Goal: Transaction & Acquisition: Download file/media

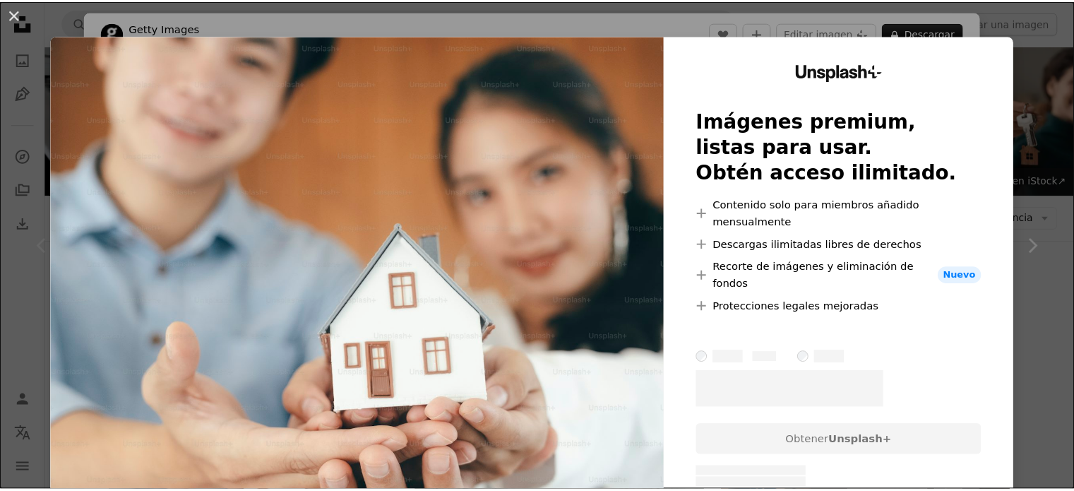
scroll to position [282, 0]
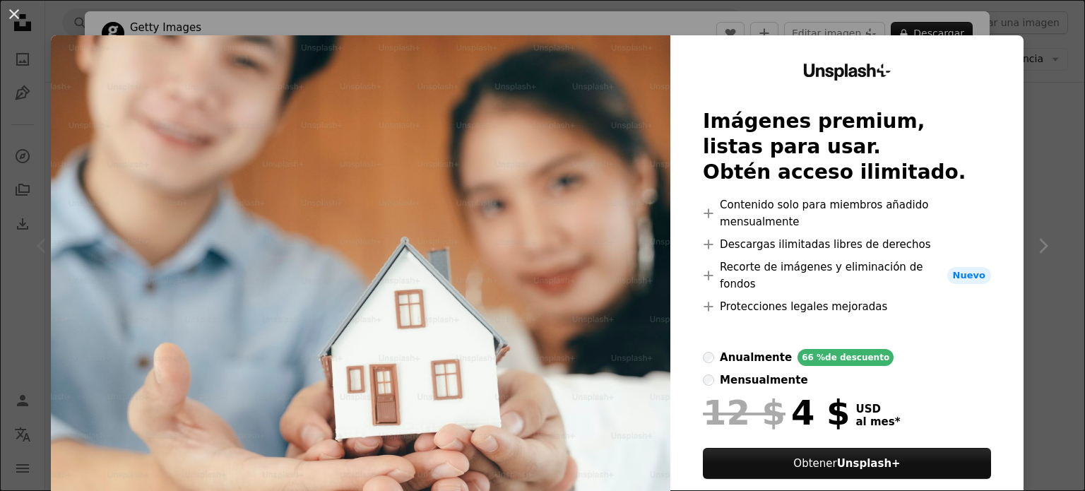
click at [1022, 138] on div "An X shape Unsplash+ Imágenes premium, listas para usar. Obtén acceso ilimitado…" at bounding box center [542, 245] width 1085 height 491
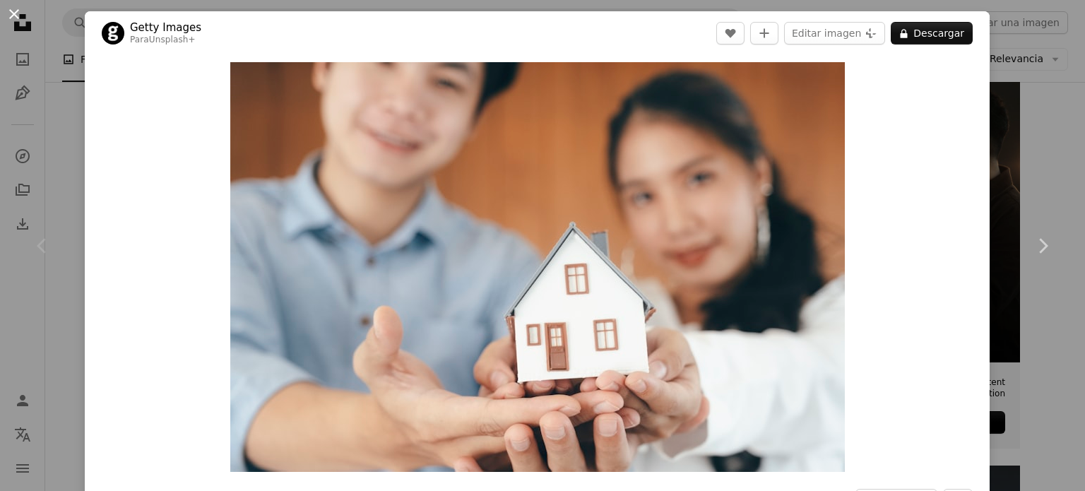
click at [16, 13] on button "An X shape" at bounding box center [14, 14] width 17 height 17
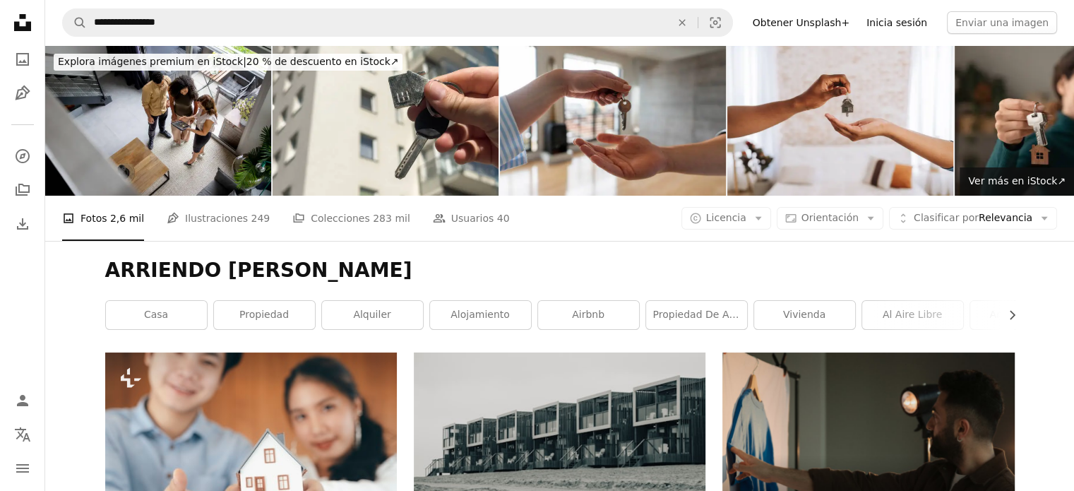
click at [907, 25] on link "Inicia sesión" at bounding box center [897, 22] width 78 height 23
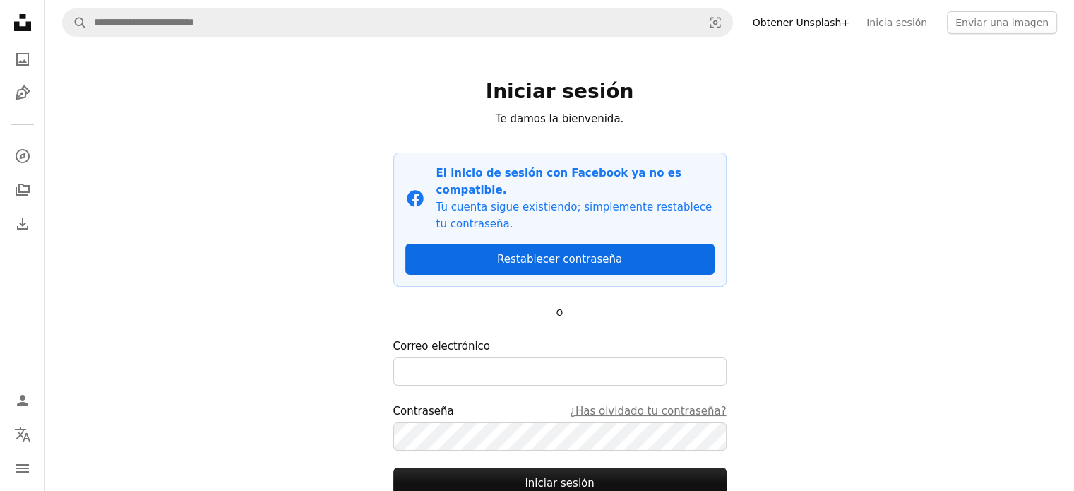
click at [539, 244] on link "Restablecer contraseña" at bounding box center [559, 259] width 309 height 31
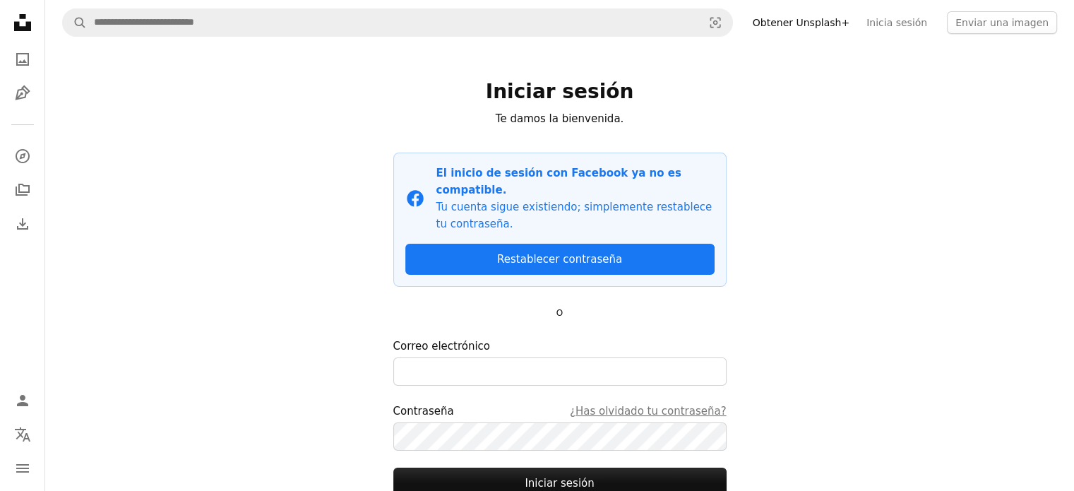
scroll to position [97, 0]
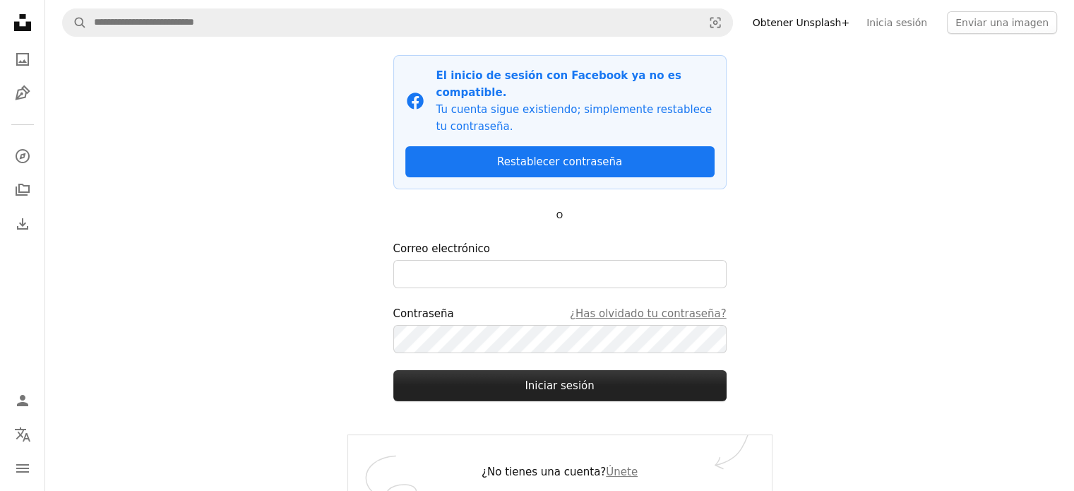
click at [541, 370] on button "Iniciar sesión" at bounding box center [559, 385] width 333 height 31
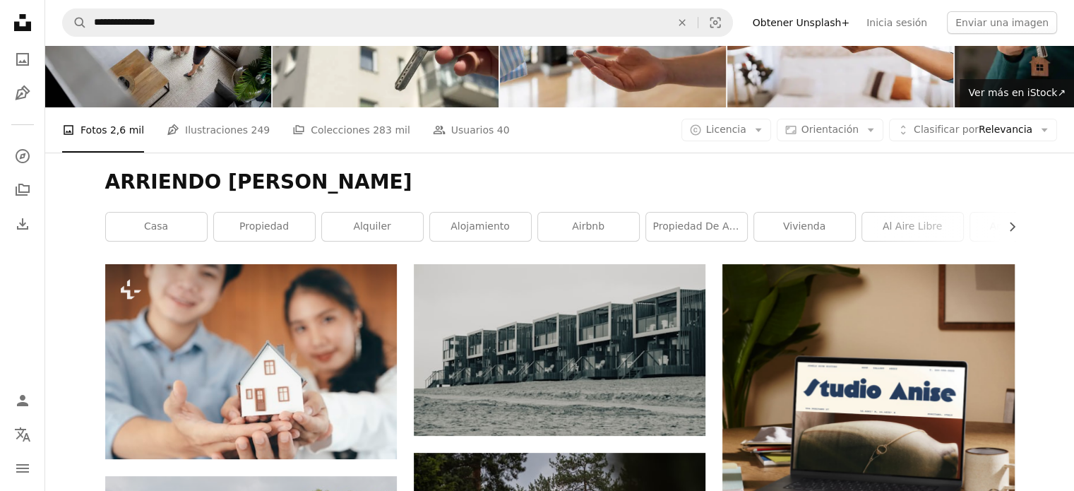
scroll to position [212, 0]
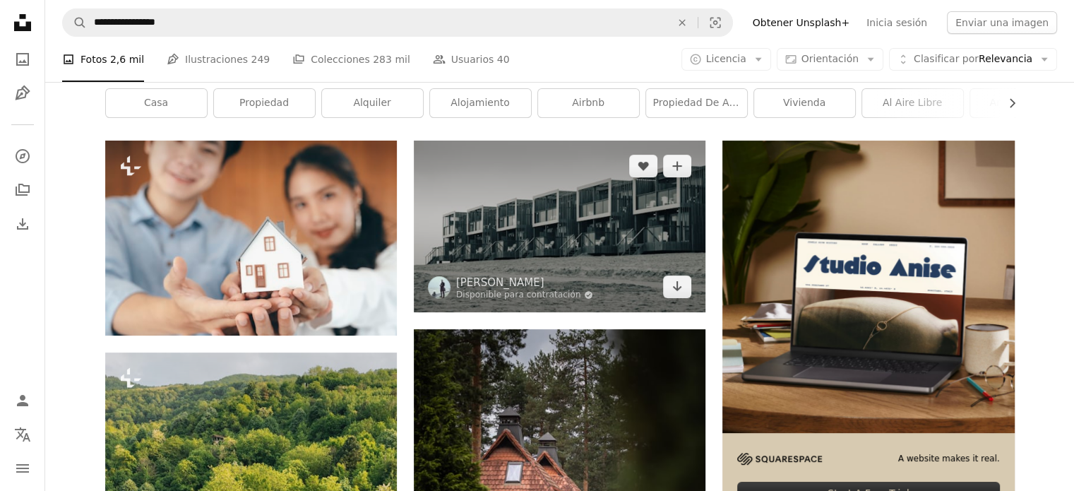
click at [507, 222] on img at bounding box center [560, 226] width 292 height 171
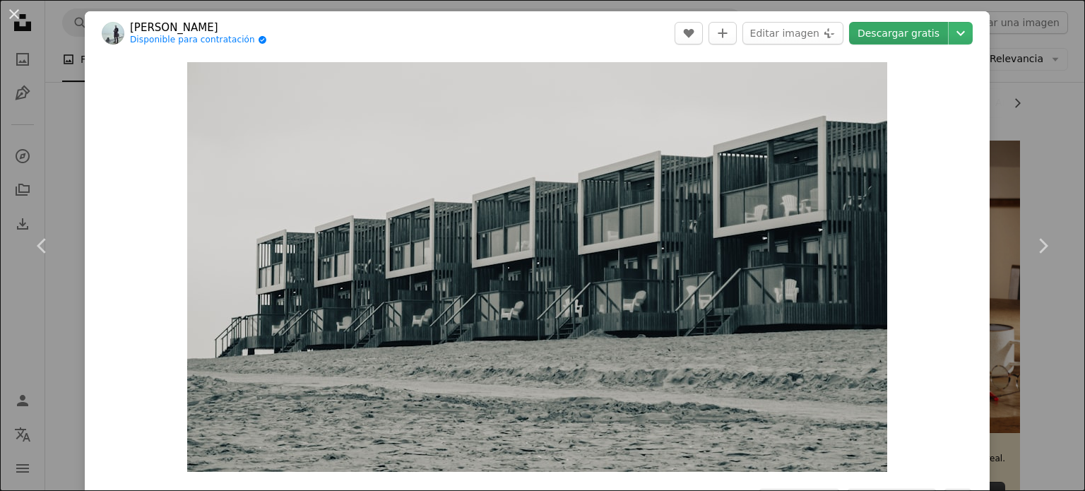
click at [894, 28] on link "Descargar gratis" at bounding box center [898, 33] width 99 height 23
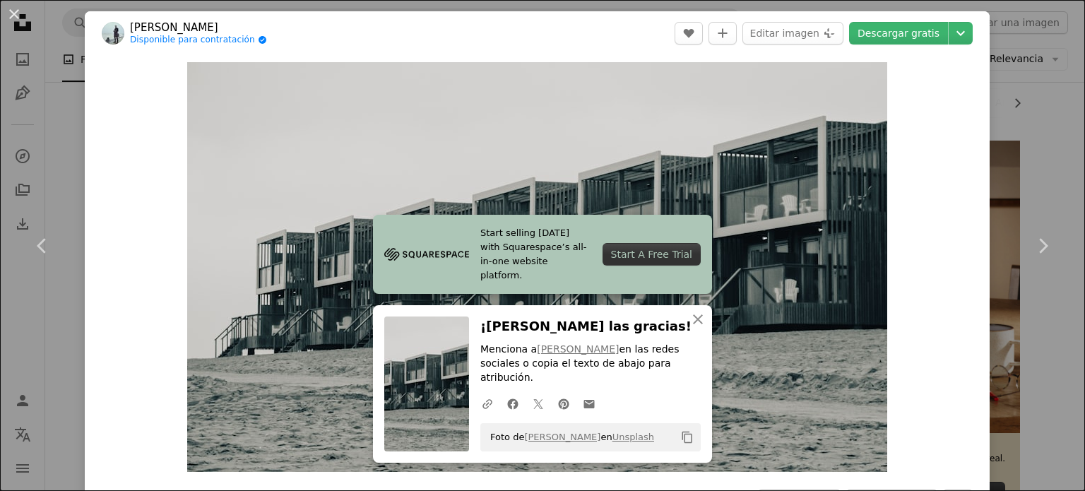
click at [1013, 101] on div "An X shape Chevron left Chevron right Start selling [DATE] with Squarespace’s a…" at bounding box center [542, 245] width 1085 height 491
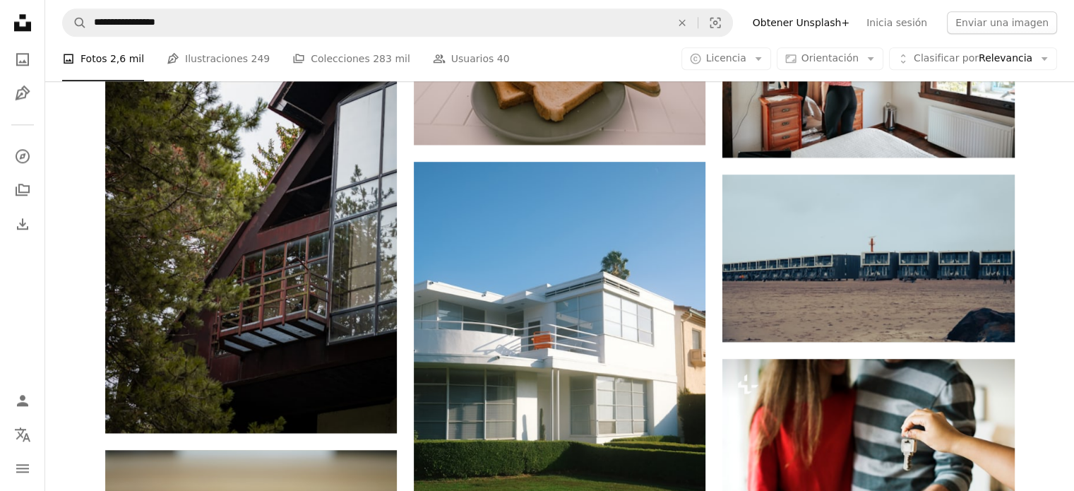
scroll to position [1836, 0]
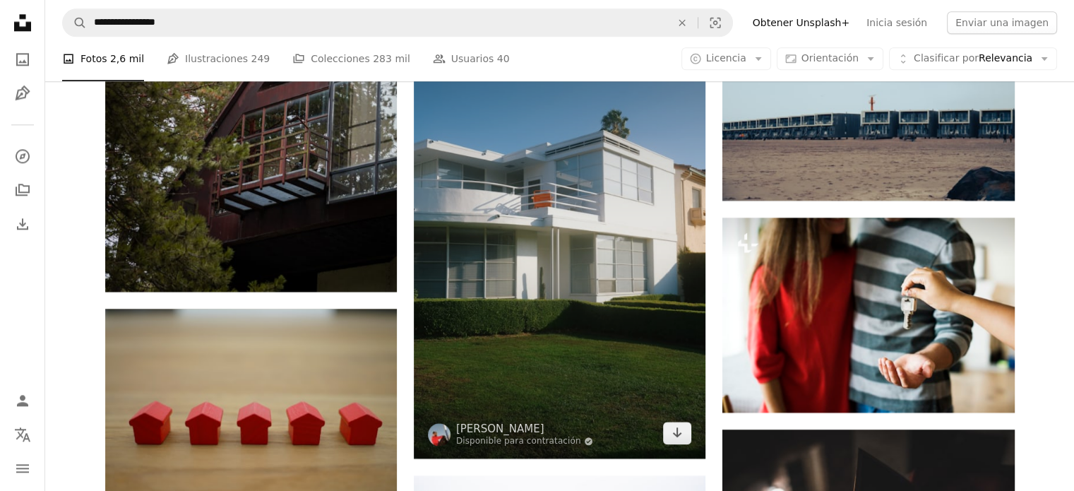
click at [607, 141] on img at bounding box center [560, 239] width 292 height 438
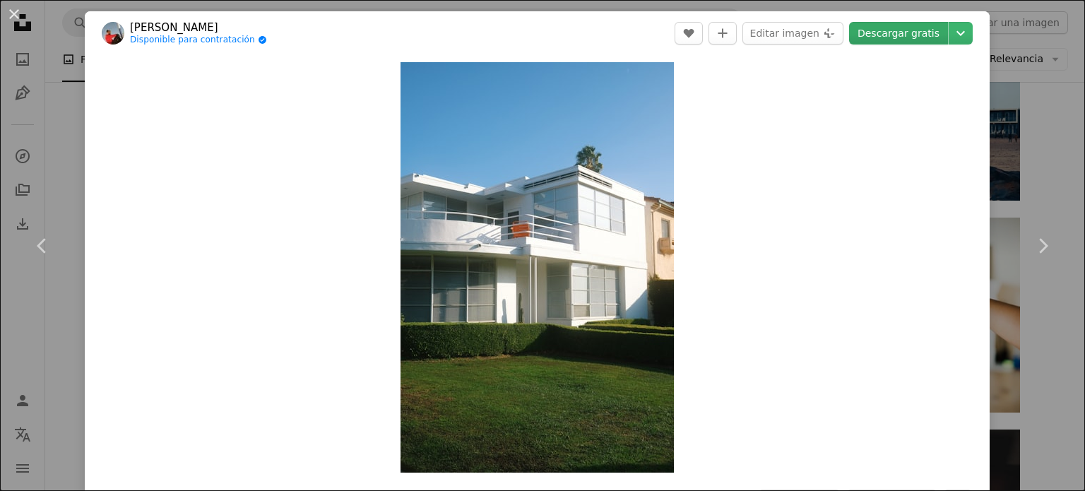
click at [919, 35] on link "Descargar gratis" at bounding box center [898, 33] width 99 height 23
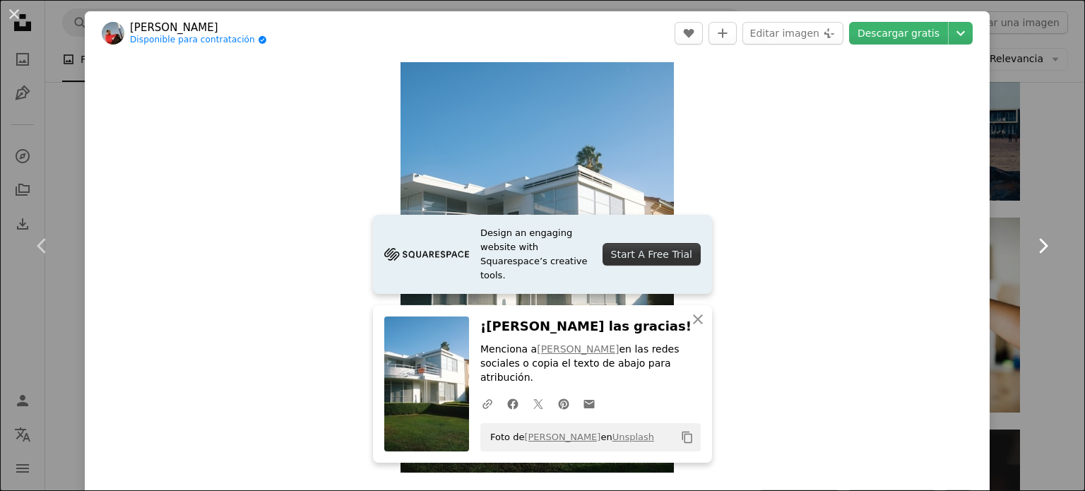
click at [1037, 208] on link "Chevron right" at bounding box center [1042, 246] width 85 height 136
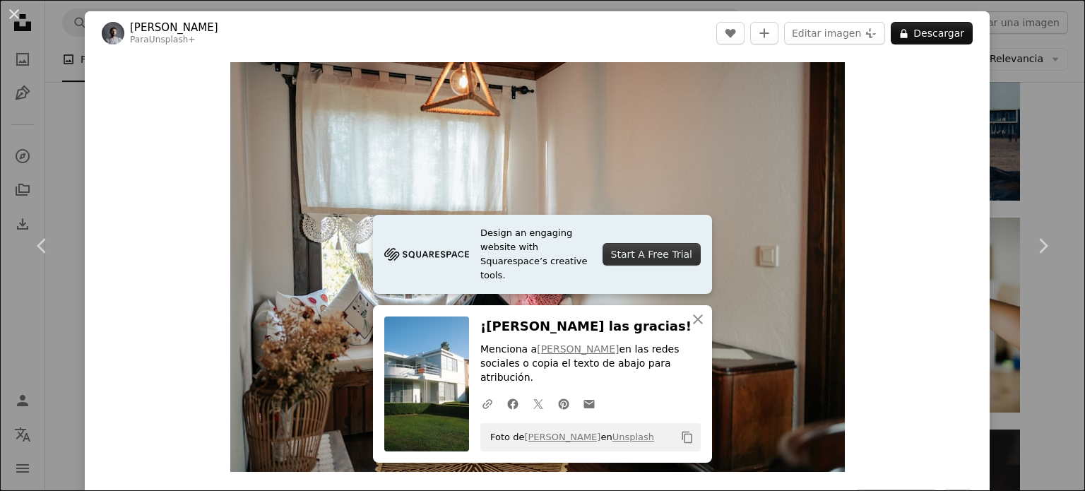
click at [1006, 114] on div "An X shape Chevron left Chevron right Design an engaging website with Squarespa…" at bounding box center [542, 245] width 1085 height 491
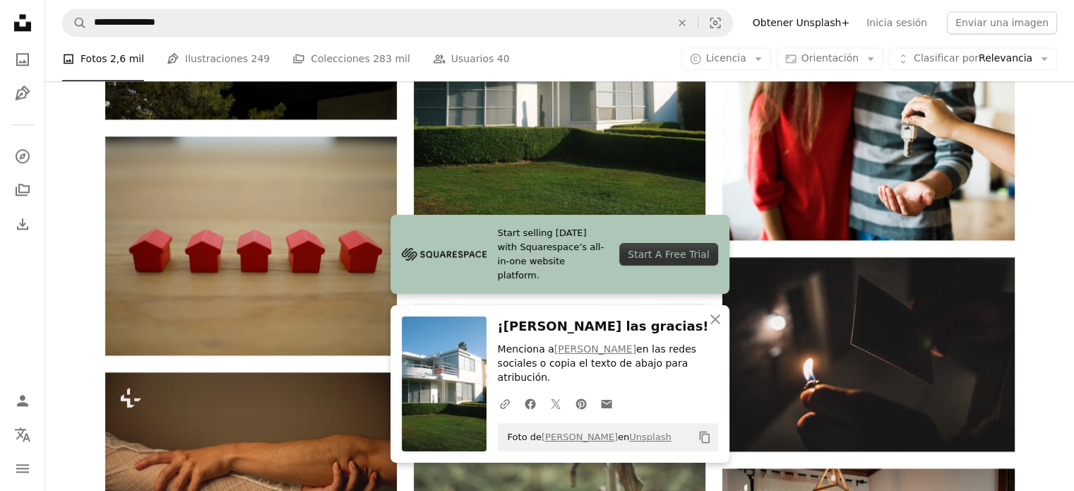
scroll to position [2048, 0]
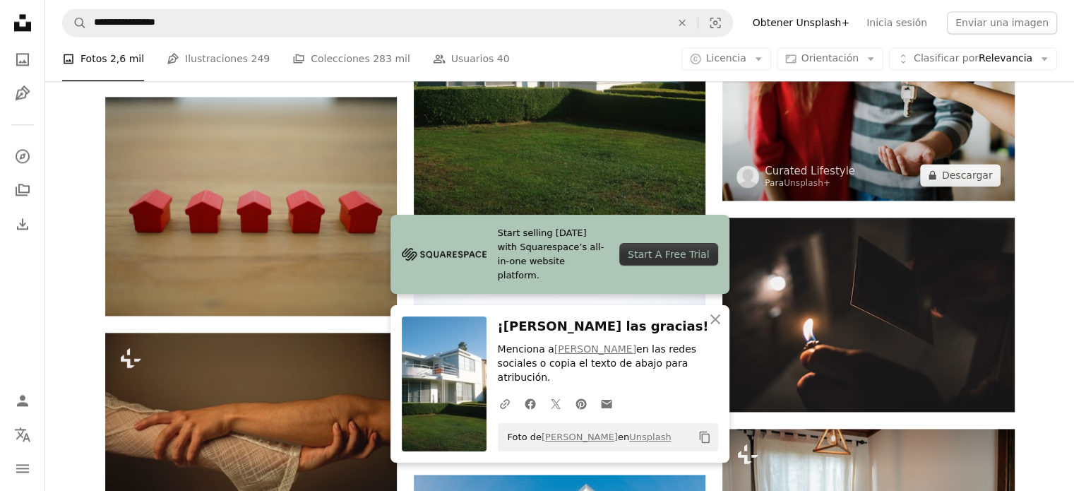
click at [824, 112] on img at bounding box center [868, 103] width 292 height 195
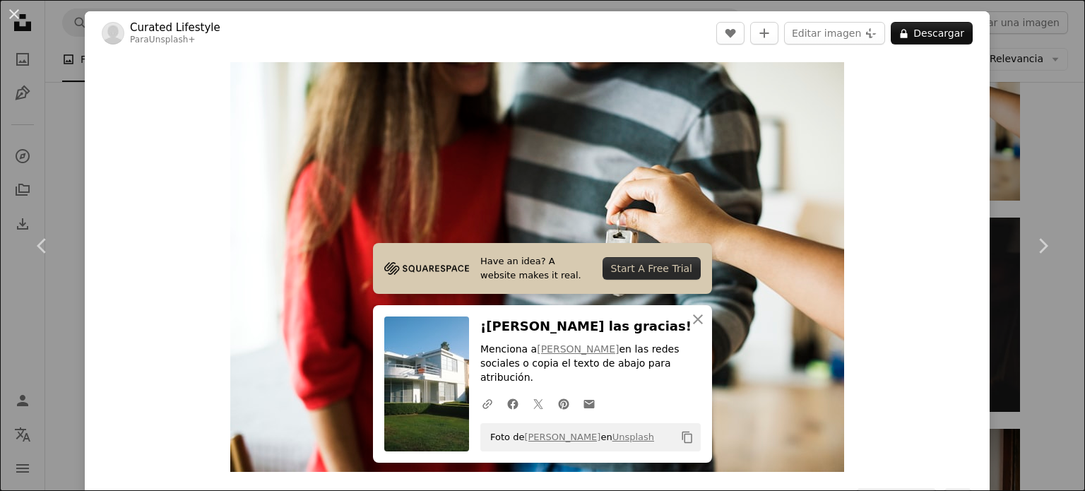
click at [1031, 155] on div "An X shape Chevron left Chevron right Have an idea? A website makes it real. St…" at bounding box center [542, 245] width 1085 height 491
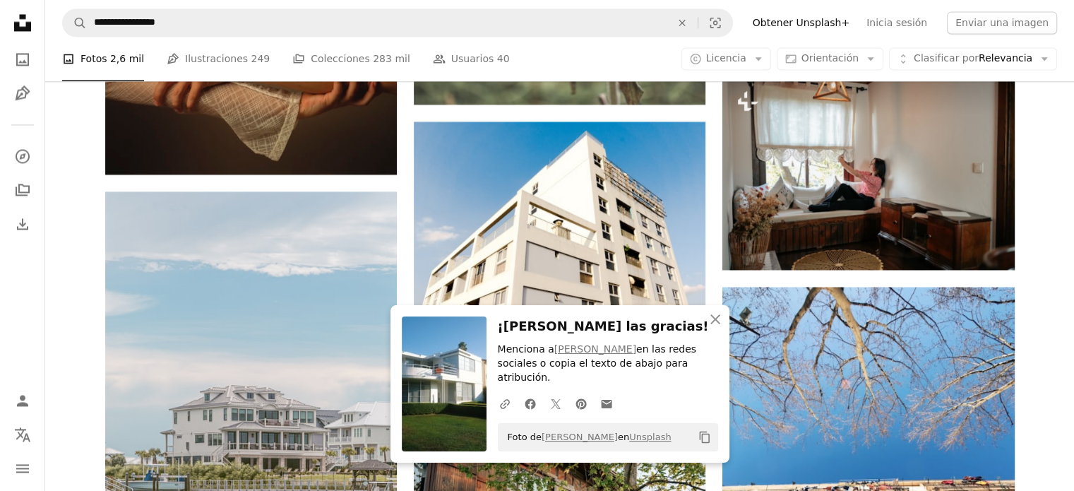
scroll to position [2542, 0]
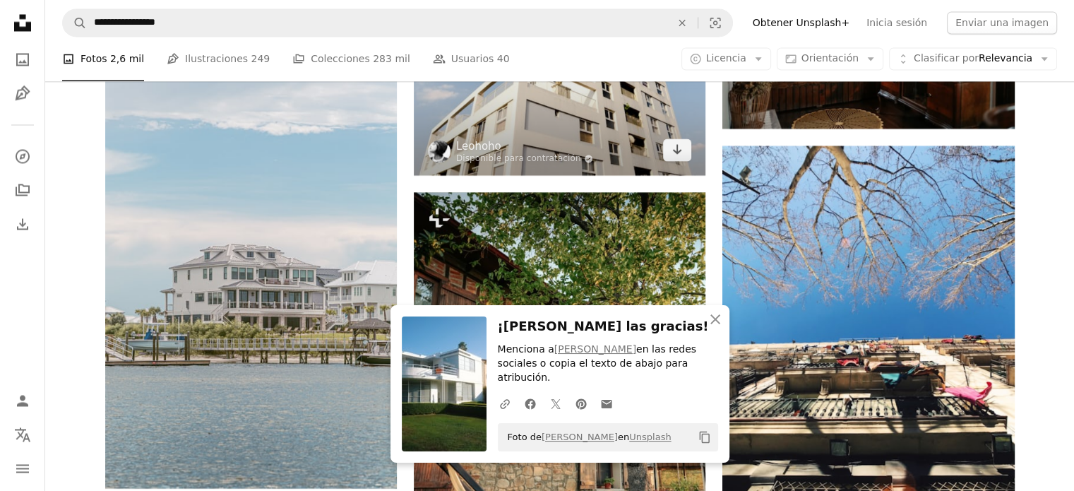
click at [607, 138] on img at bounding box center [560, 77] width 292 height 195
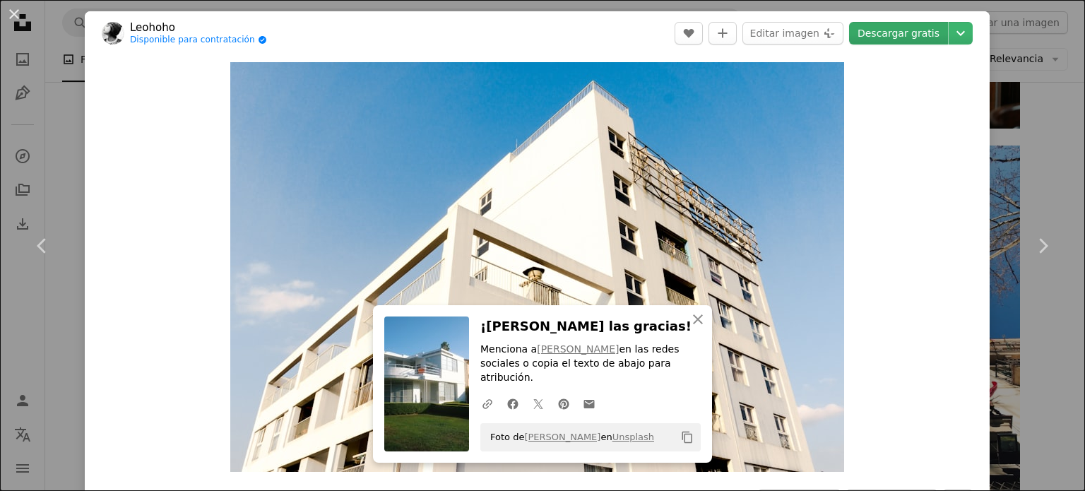
click at [896, 33] on link "Descargar gratis" at bounding box center [898, 33] width 99 height 23
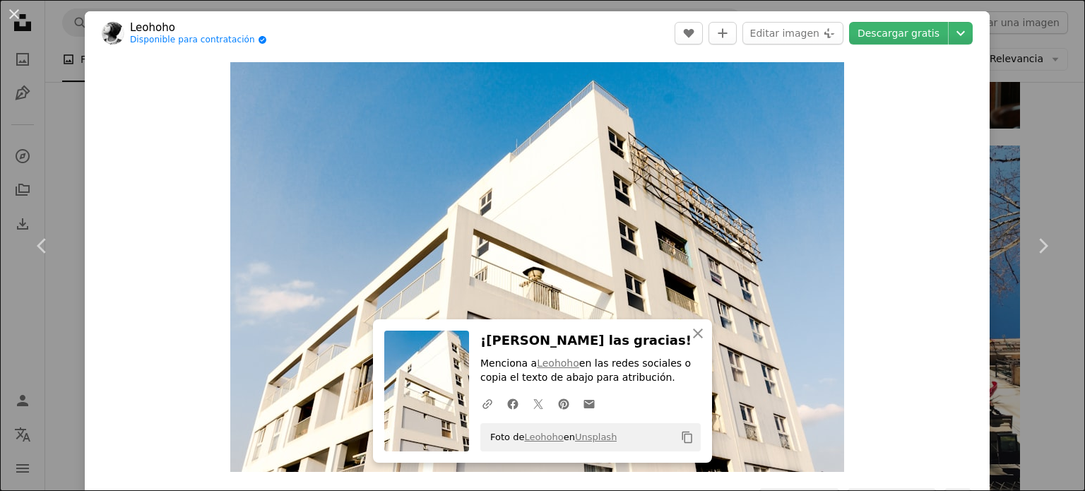
click at [1028, 172] on div "An X shape Chevron left Chevron right An X shape Cerrar ¡[PERSON_NAME] las grac…" at bounding box center [542, 245] width 1085 height 491
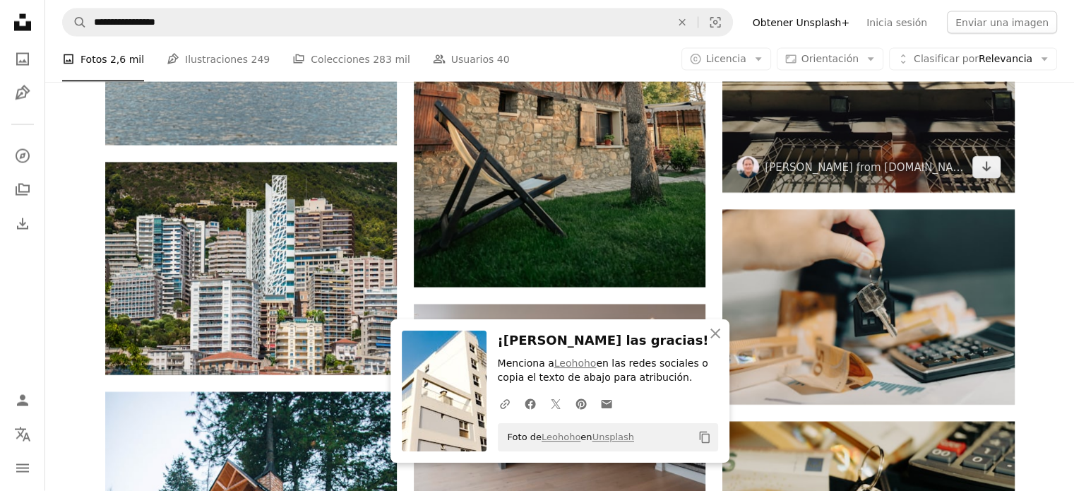
scroll to position [2966, 0]
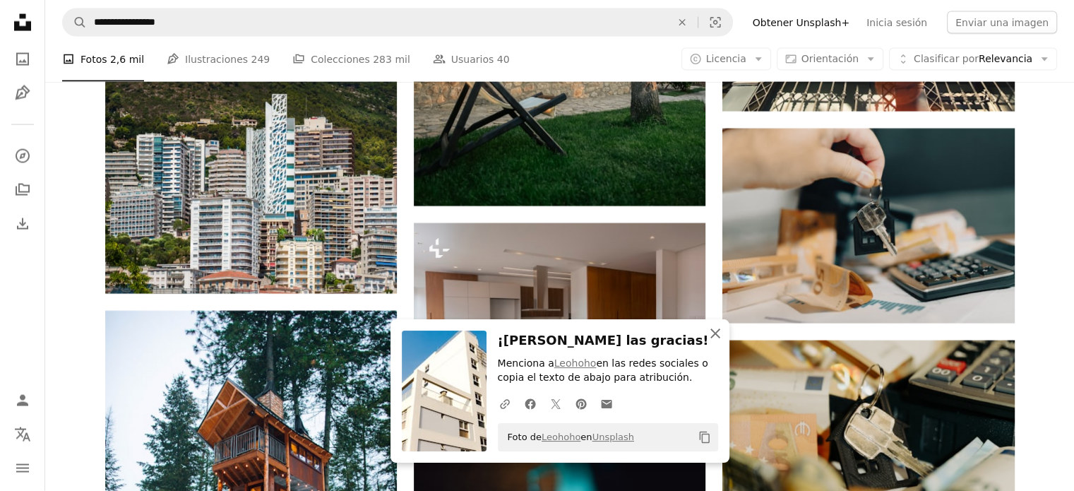
click at [715, 333] on icon "button" at bounding box center [715, 333] width 10 height 10
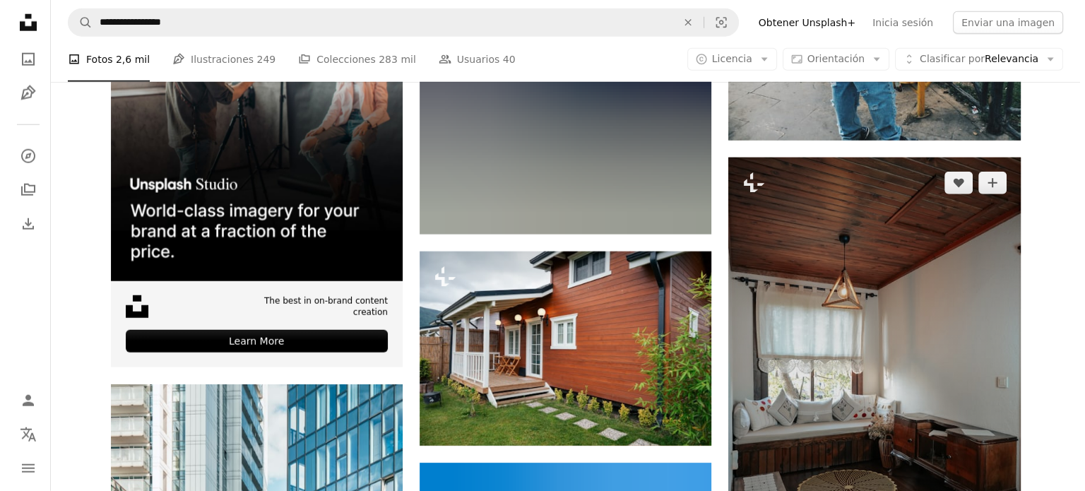
scroll to position [3884, 0]
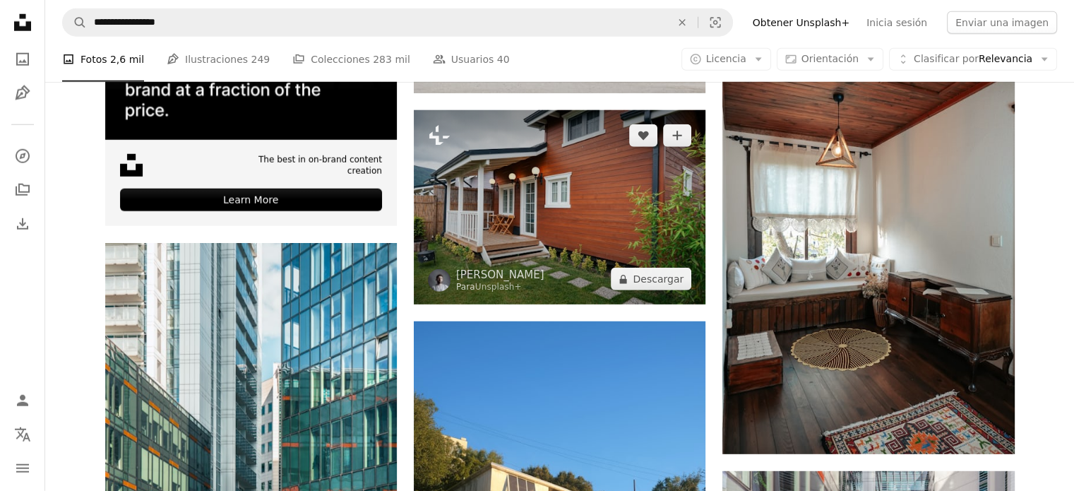
click at [572, 183] on img at bounding box center [560, 207] width 292 height 194
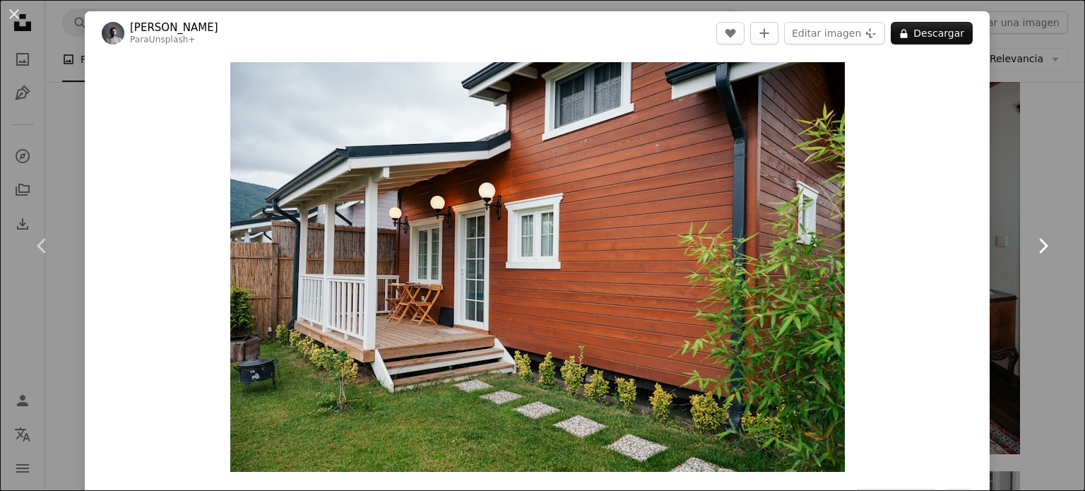
click at [1000, 196] on link "Chevron right" at bounding box center [1042, 246] width 85 height 136
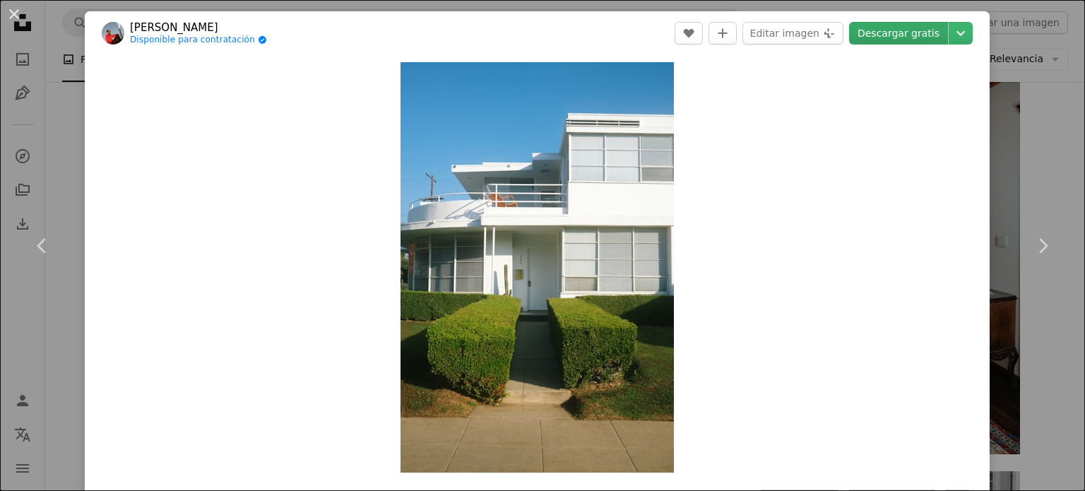
click at [907, 32] on link "Descargar gratis" at bounding box center [898, 33] width 99 height 23
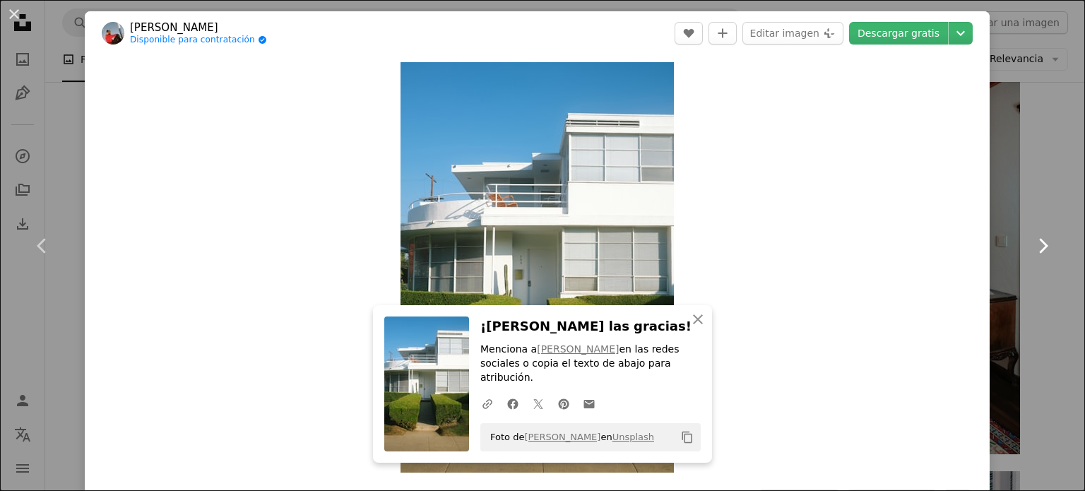
click at [1034, 242] on icon "Chevron right" at bounding box center [1042, 245] width 23 height 23
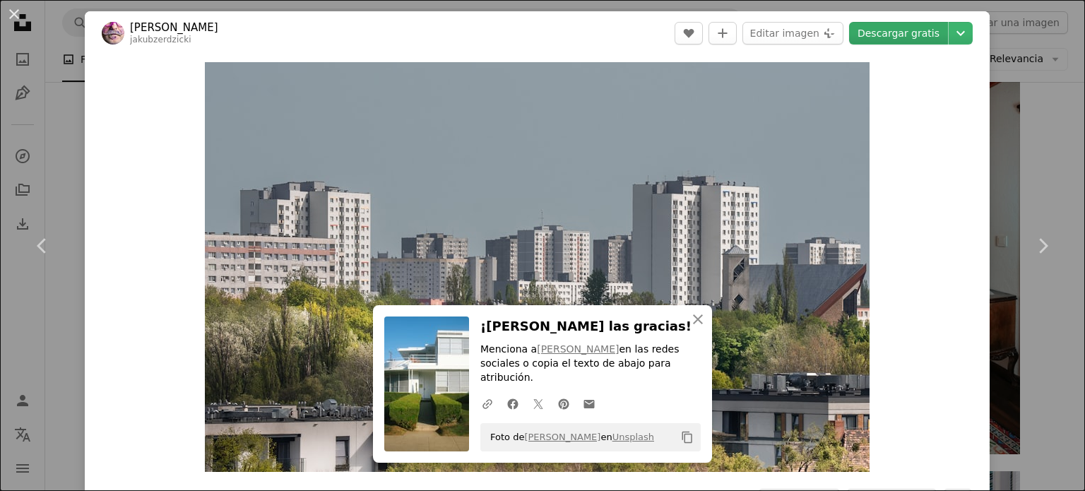
click at [900, 25] on link "Descargar gratis" at bounding box center [898, 33] width 99 height 23
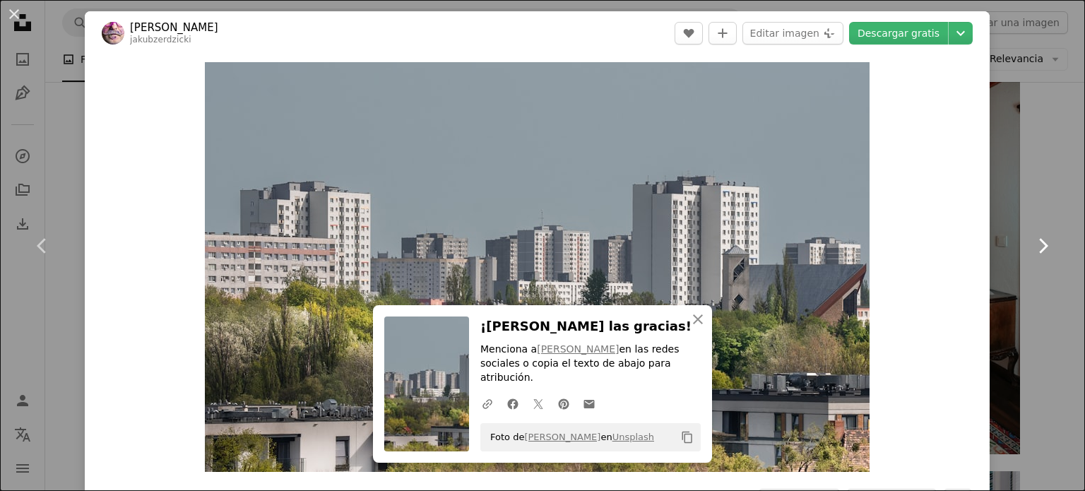
click at [1039, 242] on icon at bounding box center [1043, 245] width 9 height 15
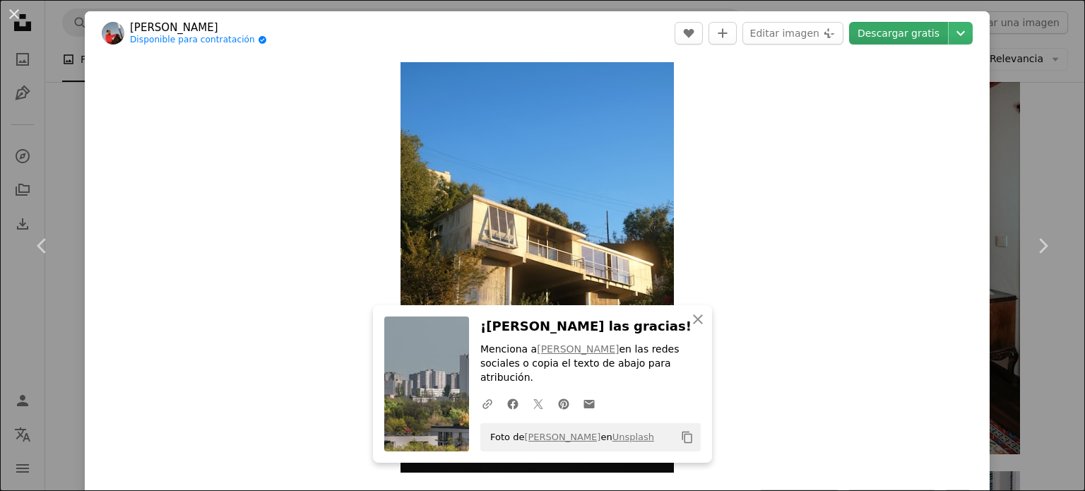
click at [911, 24] on link "Descargar gratis" at bounding box center [898, 33] width 99 height 23
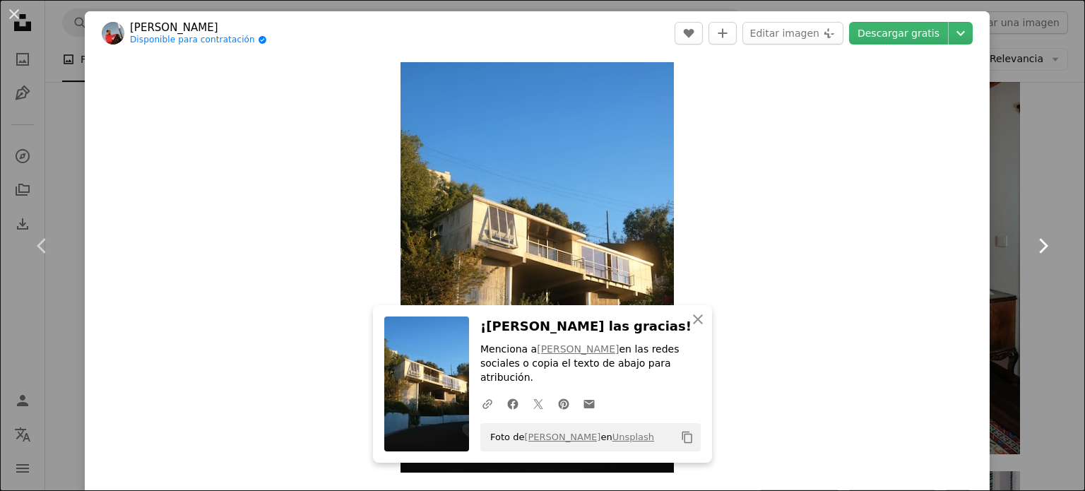
click at [1031, 237] on icon "Chevron right" at bounding box center [1042, 245] width 23 height 23
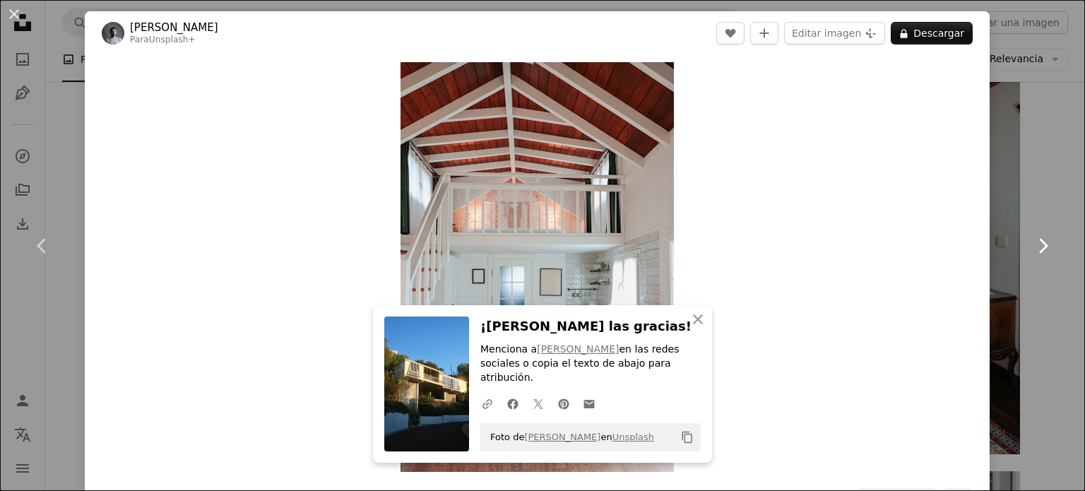
click at [1031, 242] on icon "Chevron right" at bounding box center [1042, 245] width 23 height 23
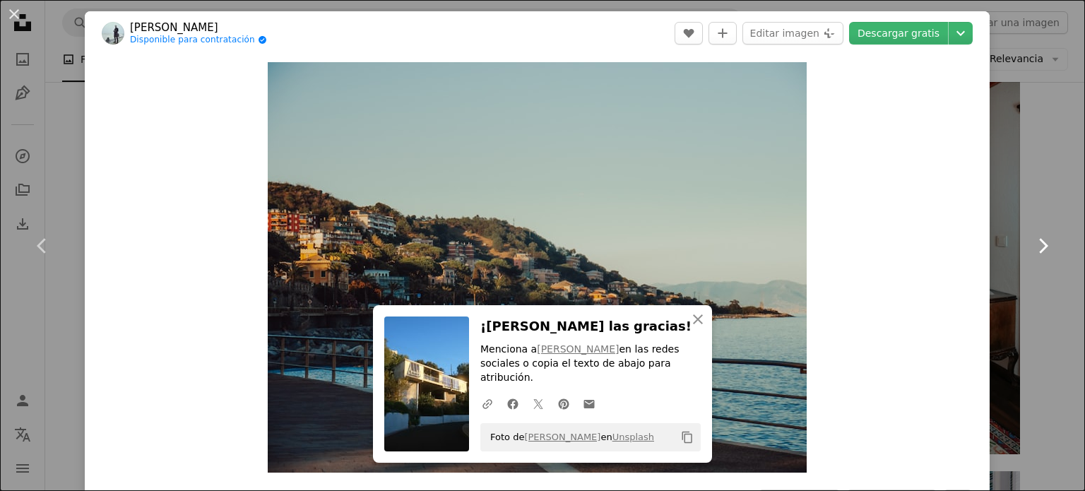
click at [1031, 242] on icon "Chevron right" at bounding box center [1042, 245] width 23 height 23
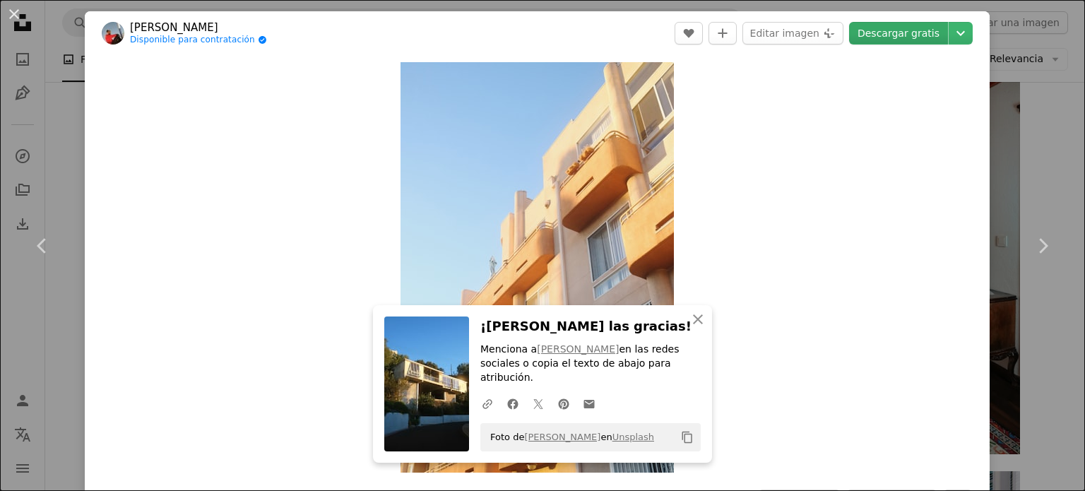
click at [888, 24] on link "Descargar gratis" at bounding box center [898, 33] width 99 height 23
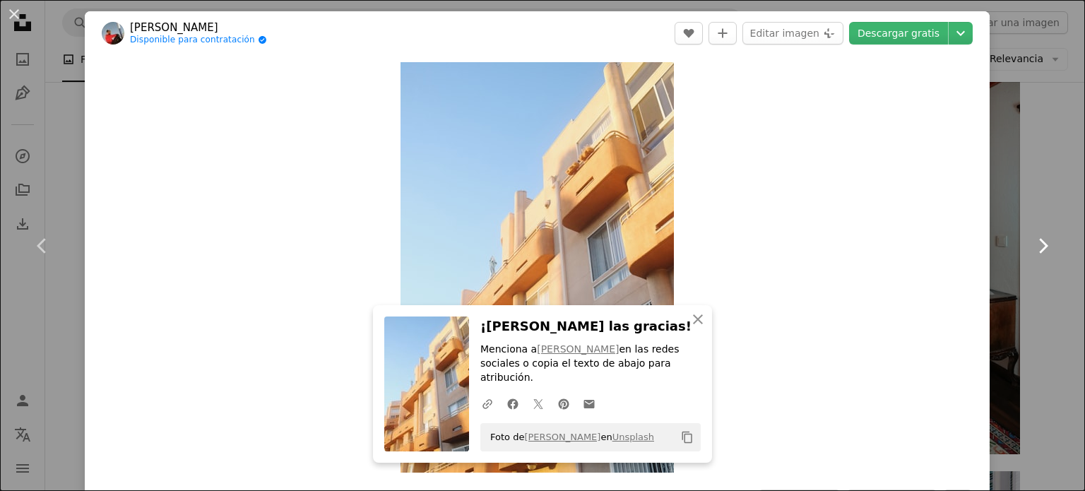
click at [1031, 244] on icon "Chevron right" at bounding box center [1042, 245] width 23 height 23
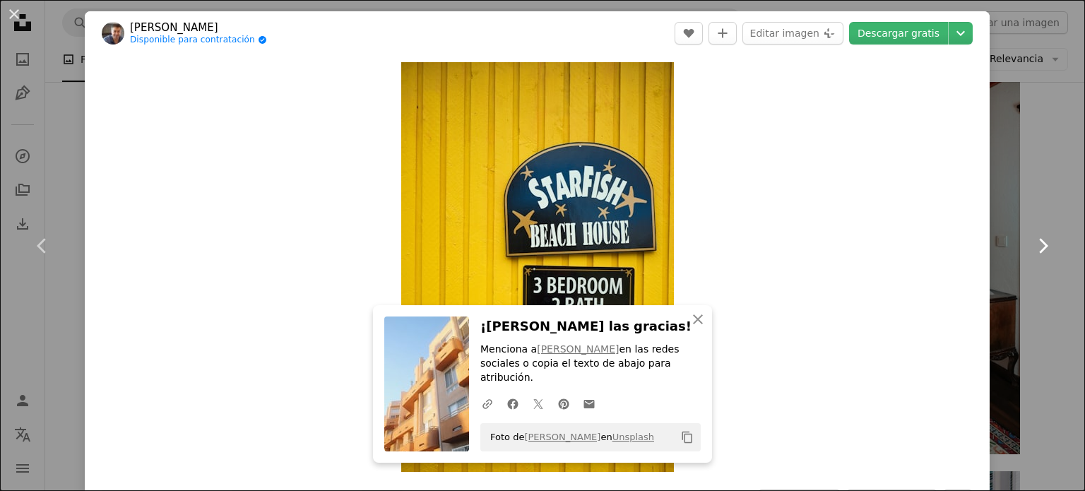
click at [1031, 244] on icon "Chevron right" at bounding box center [1042, 245] width 23 height 23
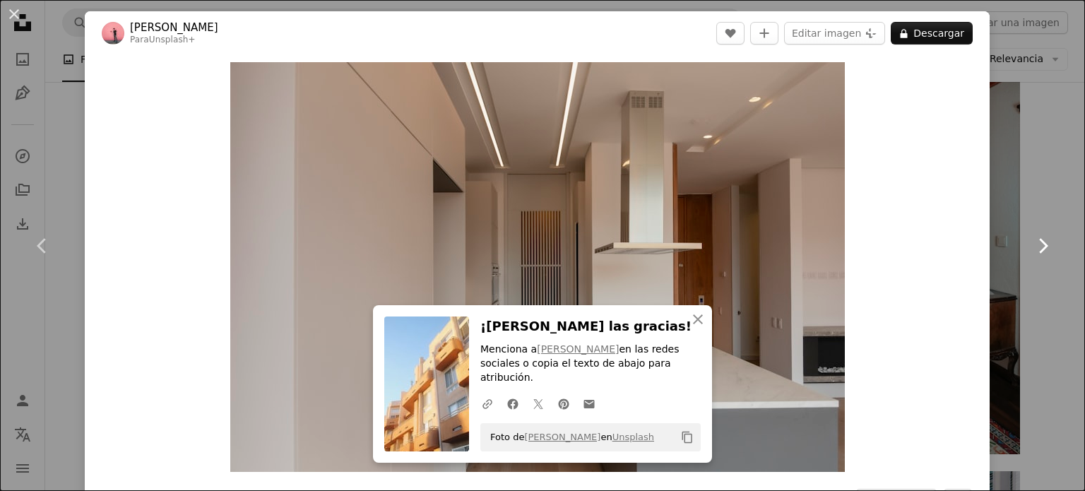
click at [1031, 239] on icon "Chevron right" at bounding box center [1042, 245] width 23 height 23
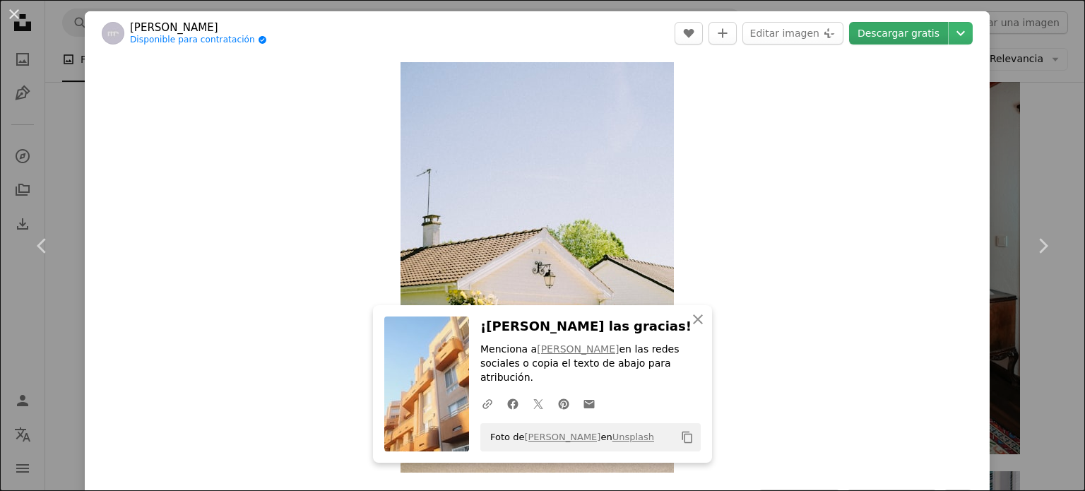
click at [910, 32] on link "Descargar gratis" at bounding box center [898, 33] width 99 height 23
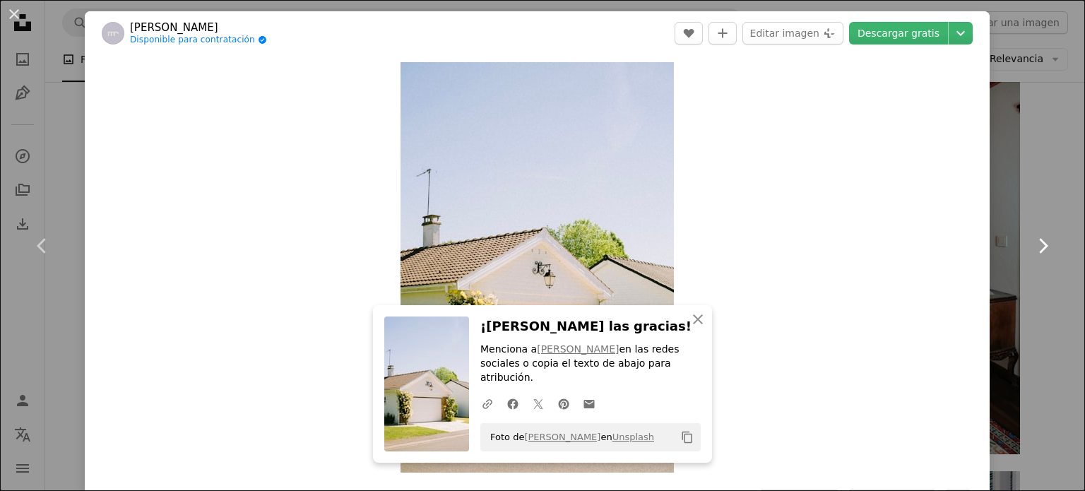
click at [1039, 241] on icon at bounding box center [1043, 245] width 9 height 15
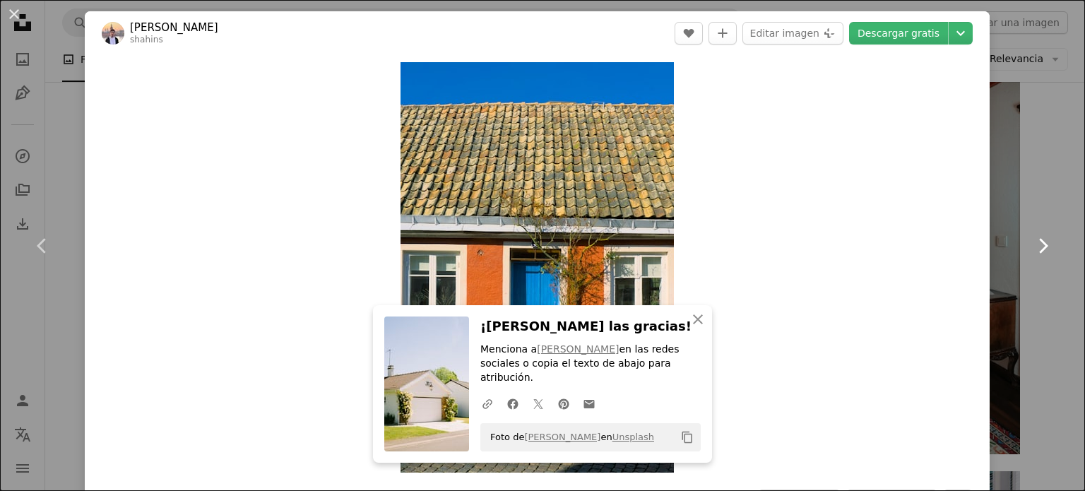
click at [1039, 241] on icon at bounding box center [1043, 245] width 9 height 15
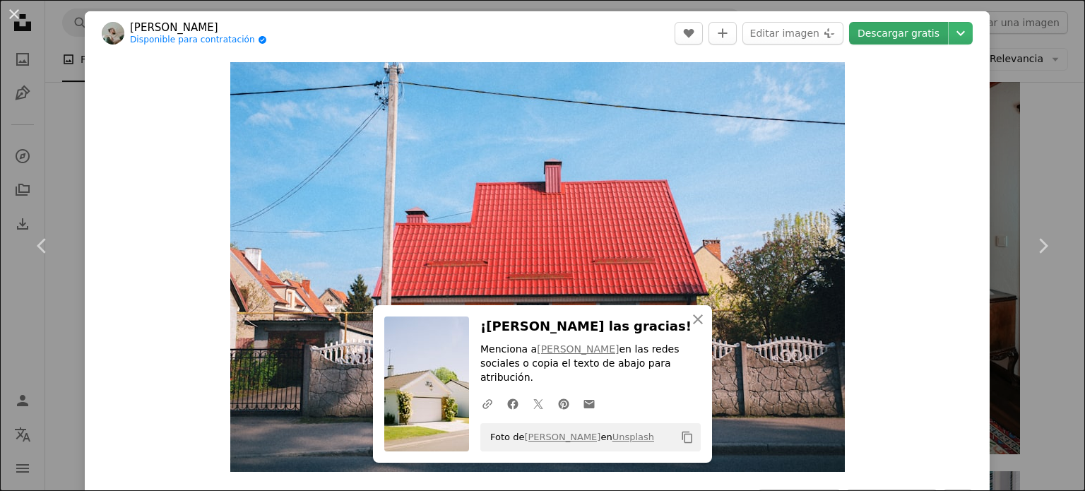
click at [891, 36] on link "Descargar gratis" at bounding box center [898, 33] width 99 height 23
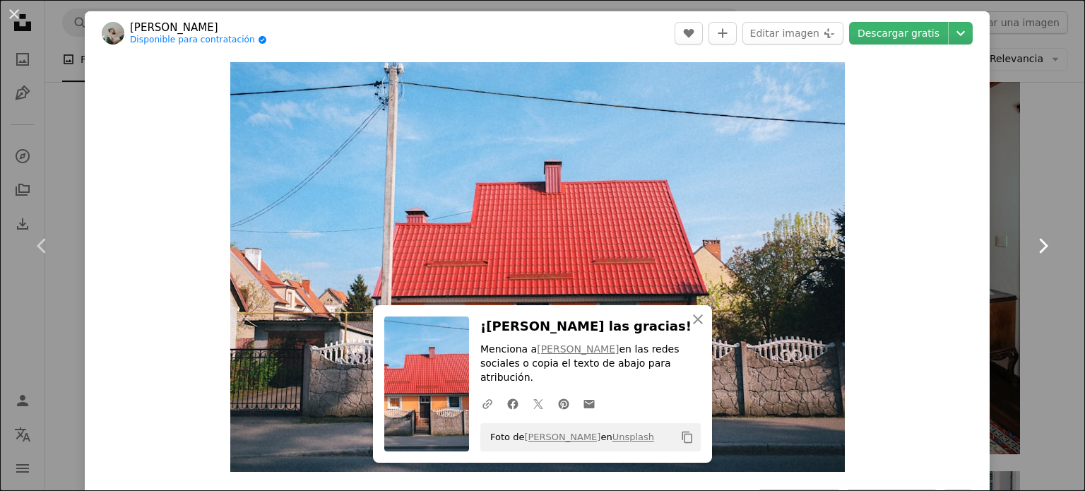
click at [1033, 245] on icon "Chevron right" at bounding box center [1042, 245] width 23 height 23
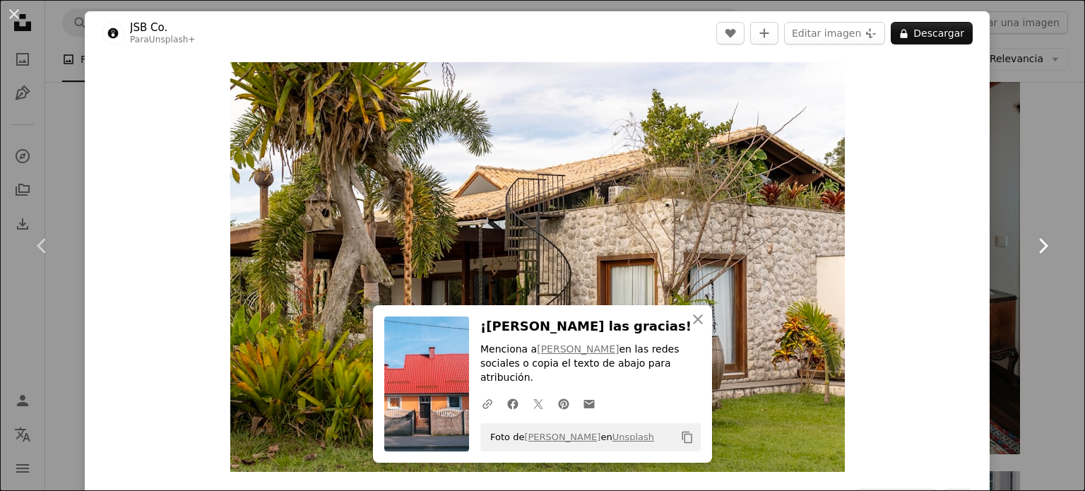
click at [1031, 244] on icon "Chevron right" at bounding box center [1042, 245] width 23 height 23
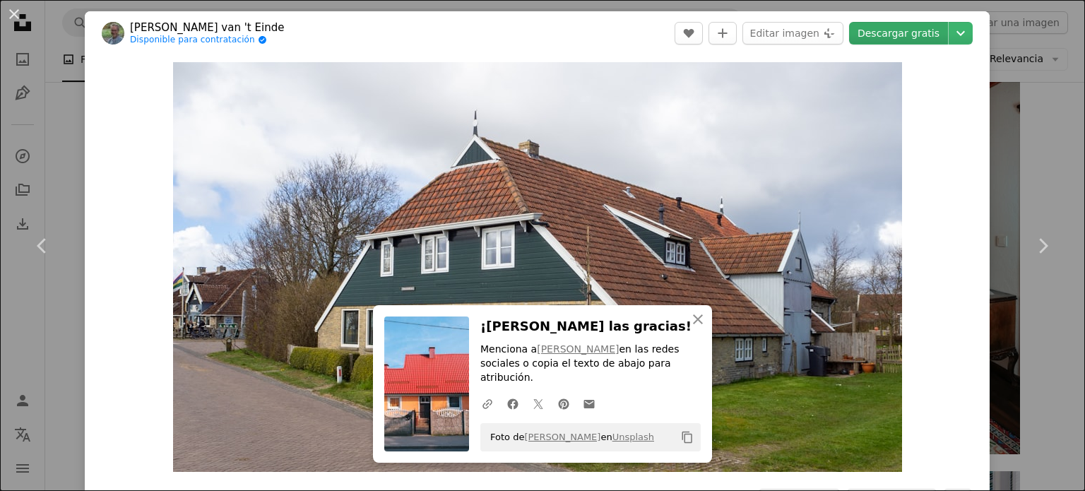
click at [901, 32] on link "Descargar gratis" at bounding box center [898, 33] width 99 height 23
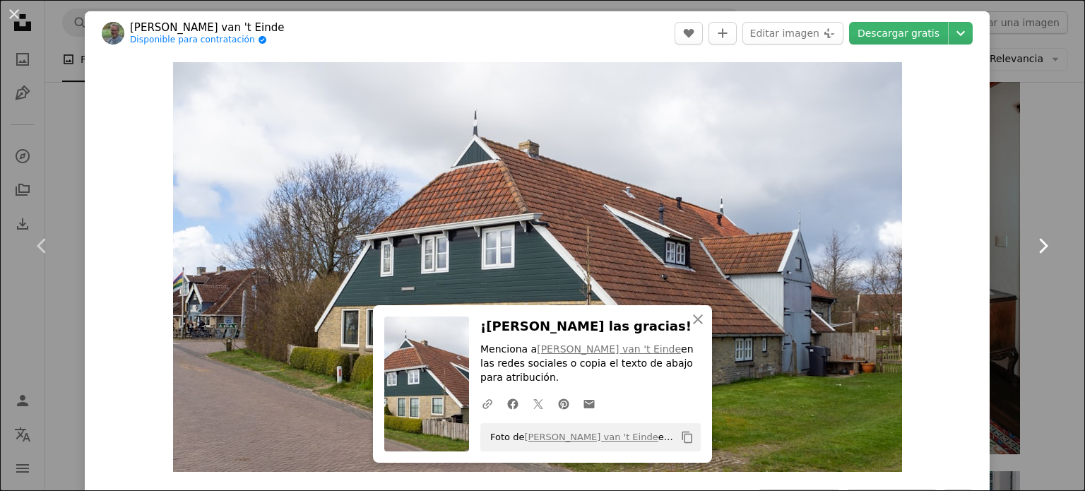
click at [1031, 242] on icon "Chevron right" at bounding box center [1042, 245] width 23 height 23
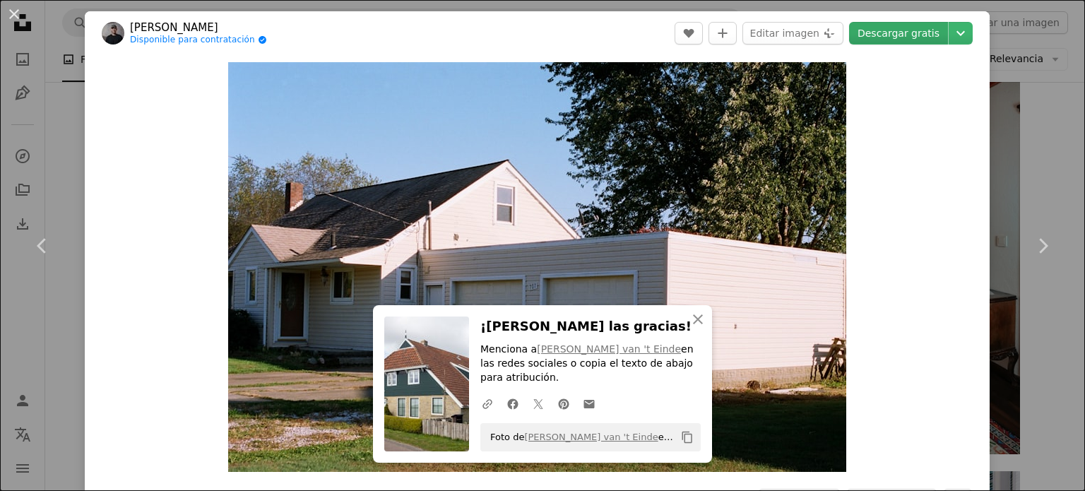
click at [902, 32] on link "Descargar gratis" at bounding box center [898, 33] width 99 height 23
